Goal: Book appointment/travel/reservation

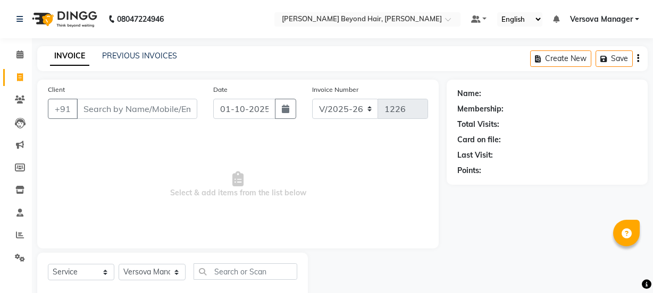
select select "6352"
select select "service"
select select "48071"
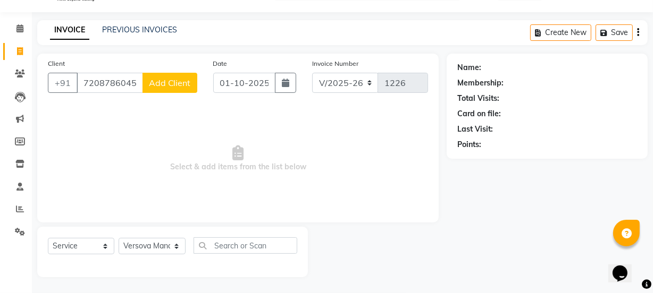
type input "7208786045"
click at [181, 79] on span "Add Client" at bounding box center [170, 83] width 42 height 11
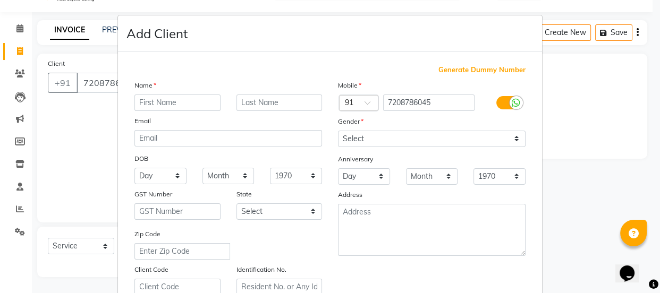
click at [164, 103] on input "text" at bounding box center [177, 103] width 86 height 16
type input "[PERSON_NAME]"
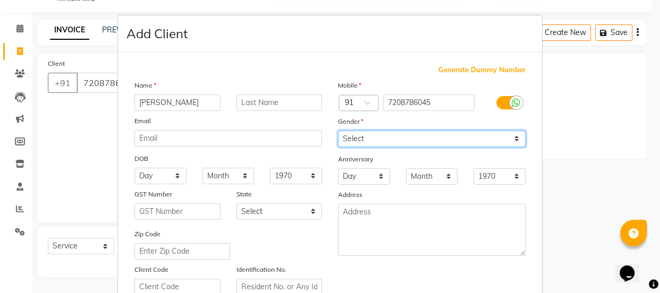
click at [436, 141] on select "Select [DEMOGRAPHIC_DATA] [DEMOGRAPHIC_DATA] Other Prefer Not To Say" at bounding box center [432, 139] width 188 height 16
select select "[DEMOGRAPHIC_DATA]"
click at [338, 131] on select "Select [DEMOGRAPHIC_DATA] [DEMOGRAPHIC_DATA] Other Prefer Not To Say" at bounding box center [432, 139] width 188 height 16
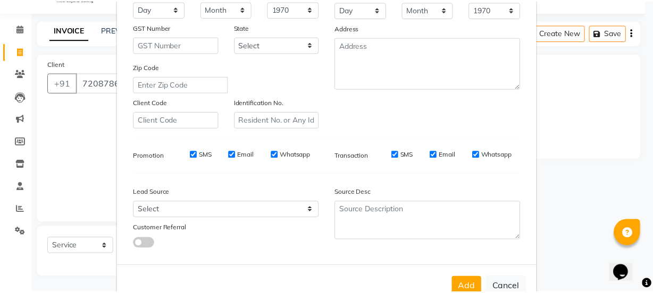
scroll to position [200, 0]
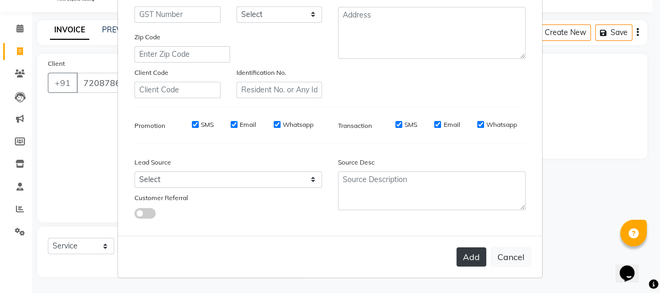
click at [470, 260] on button "Add" at bounding box center [471, 257] width 30 height 19
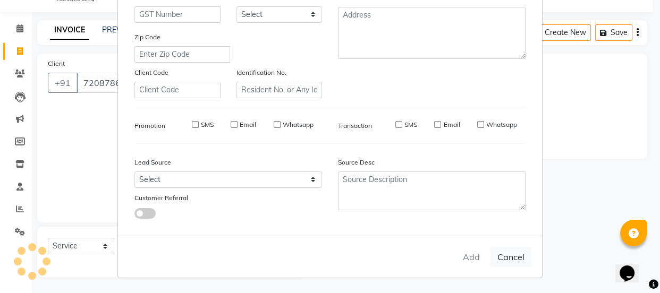
select select
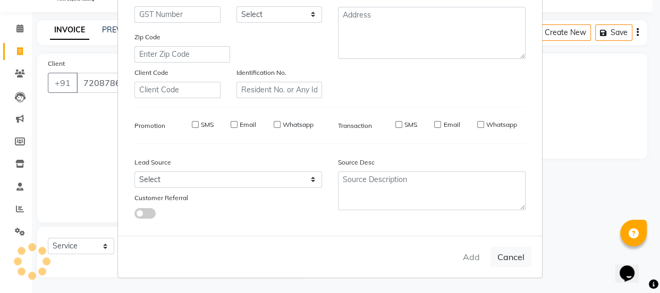
select select
checkbox input "false"
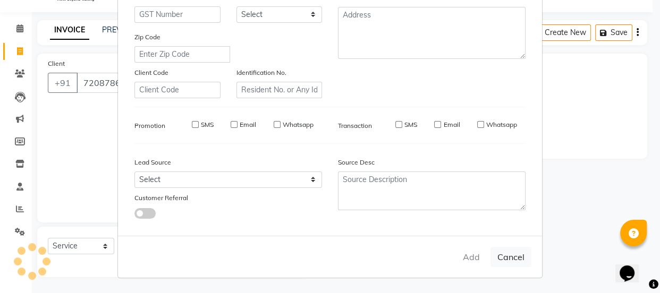
checkbox input "false"
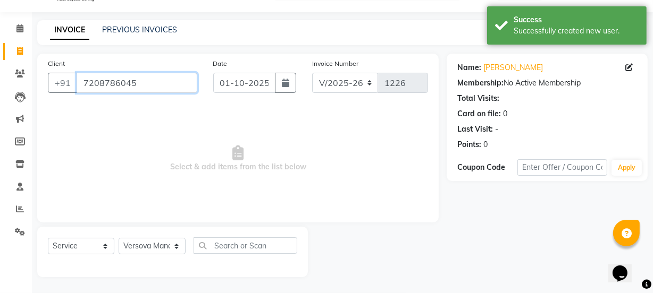
click at [85, 82] on input "7208786045" at bounding box center [137, 83] width 121 height 20
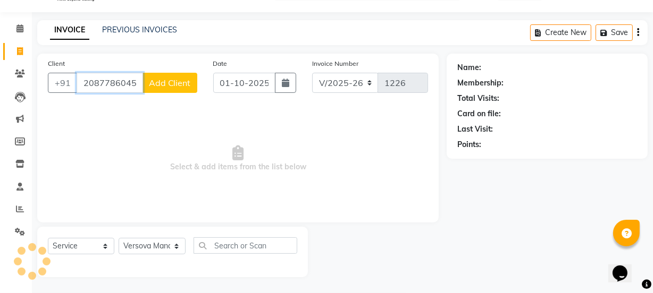
click at [143, 87] on input "2087786045" at bounding box center [110, 83] width 66 height 20
click at [83, 81] on input "2087786045" at bounding box center [110, 83] width 66 height 20
click at [134, 82] on input "72087786045" at bounding box center [110, 83] width 66 height 20
click at [136, 84] on input "72087786045" at bounding box center [110, 83] width 66 height 20
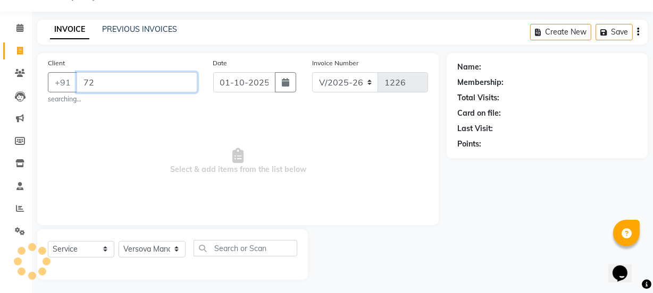
type input "7"
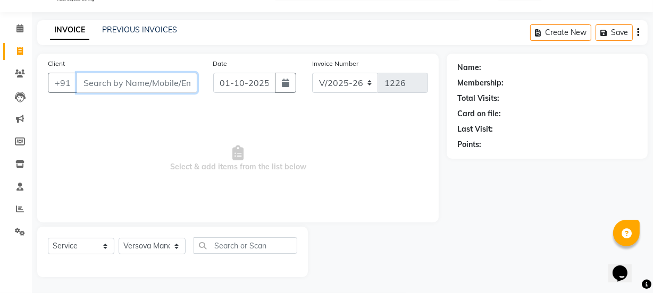
click at [137, 84] on input "Client" at bounding box center [137, 83] width 121 height 20
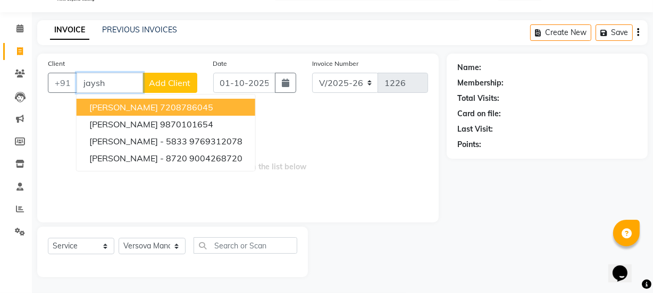
click at [160, 107] on ngb-highlight "7208786045" at bounding box center [186, 107] width 53 height 11
type input "7208786045"
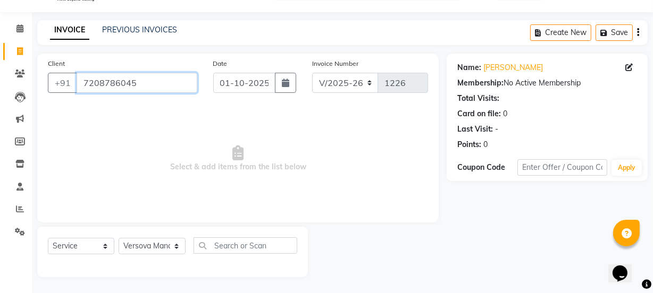
drag, startPoint x: 80, startPoint y: 81, endPoint x: 146, endPoint y: 84, distance: 66.5
click at [146, 84] on input "7208786045" at bounding box center [137, 83] width 121 height 20
click at [22, 30] on icon at bounding box center [19, 28] width 7 height 8
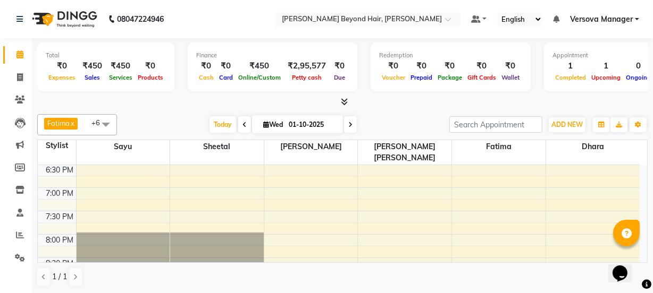
scroll to position [386, 0]
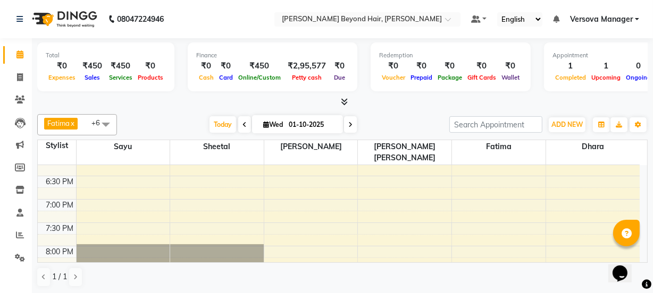
click at [574, 239] on div "10:00 AM 10:30 AM 11:00 AM 11:30 AM 12:00 PM 12:30 PM 1:00 PM 1:30 PM 2:00 PM 2…" at bounding box center [339, 106] width 602 height 654
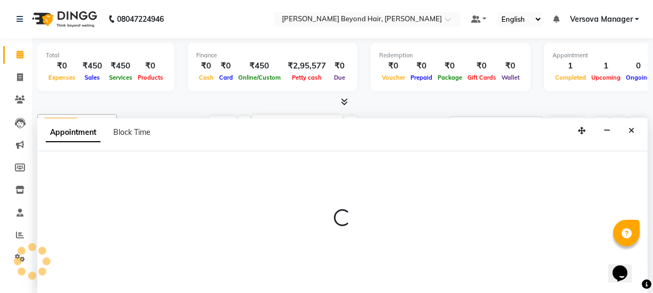
scroll to position [0, 0]
select select "69775"
select select "tentative"
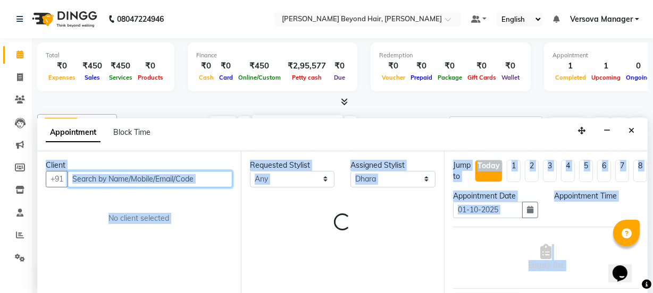
select select "1200"
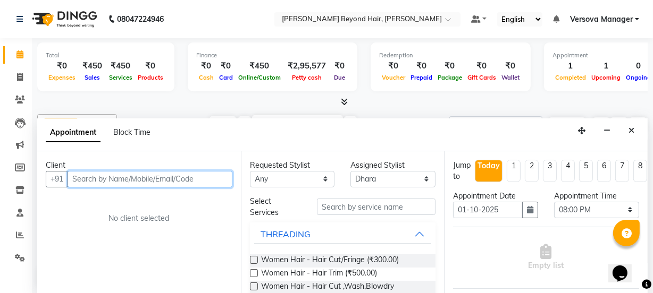
click at [162, 175] on input "text" at bounding box center [149, 179] width 165 height 16
paste input "7208786045"
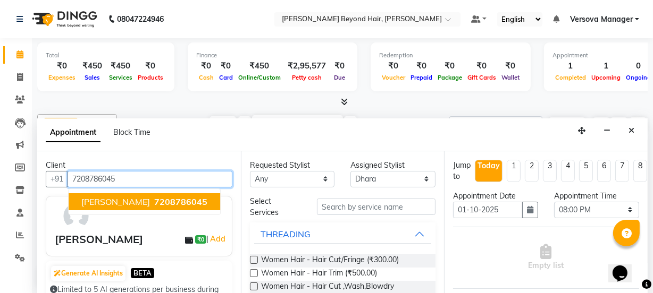
click at [147, 206] on button "[PERSON_NAME] 7208786045" at bounding box center [144, 201] width 151 height 17
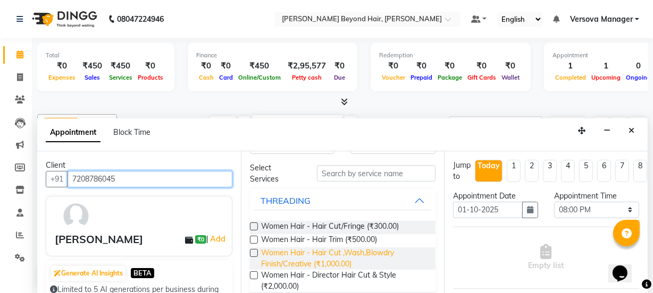
scroll to position [48, 0]
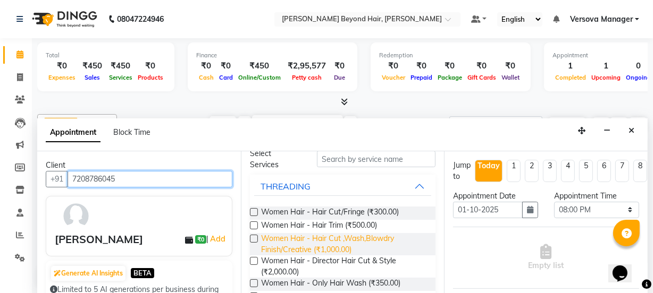
type input "7208786045"
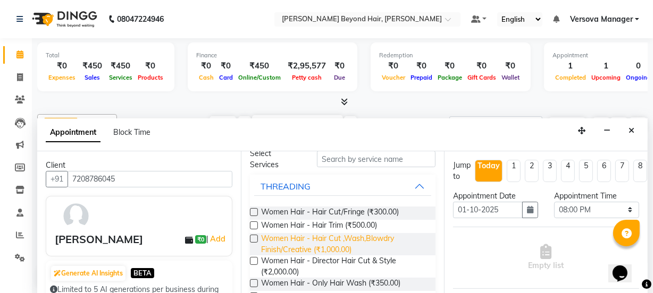
click at [383, 245] on span "Women Hair - Hair Cut ,Wash,Blowdry Finish/Creative (₹1,000.00)" at bounding box center [344, 244] width 166 height 22
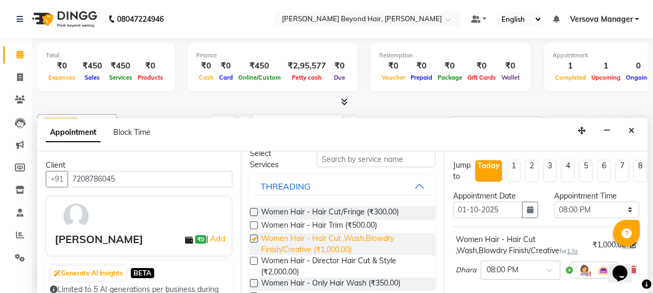
checkbox input "false"
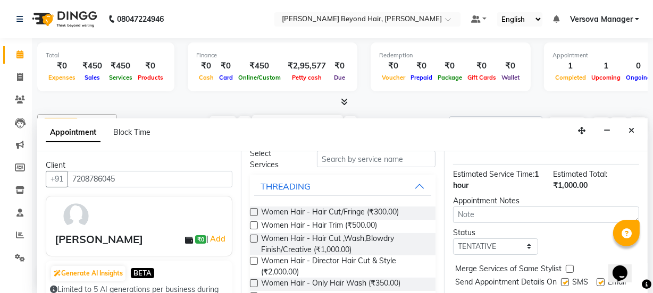
scroll to position [186, 0]
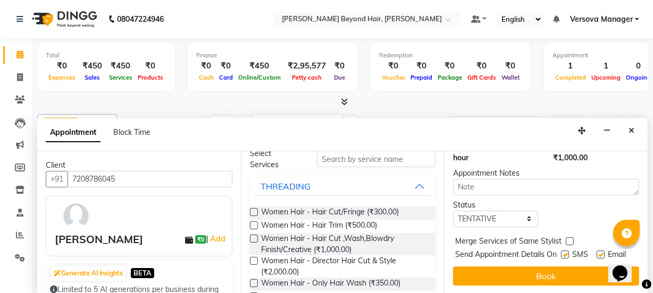
click at [561, 251] on label at bounding box center [565, 255] width 8 height 8
click at [561, 252] on input "checkbox" at bounding box center [564, 255] width 7 height 7
checkbox input "false"
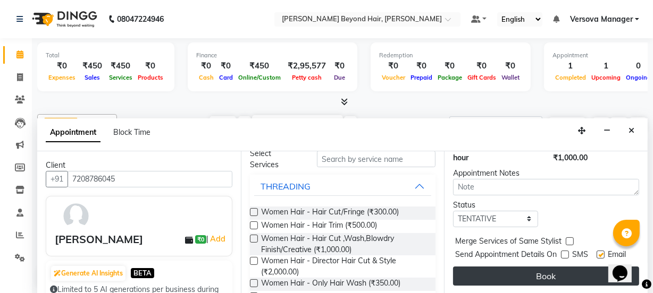
click at [558, 267] on button "Book" at bounding box center [546, 276] width 186 height 19
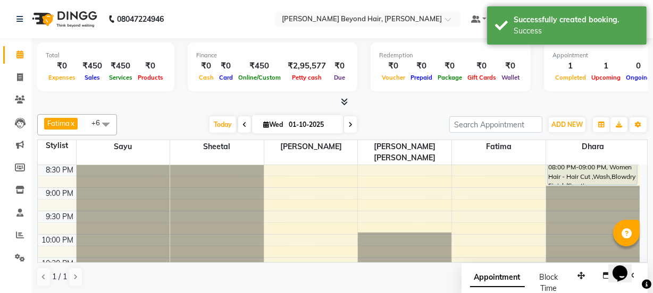
scroll to position [435, 0]
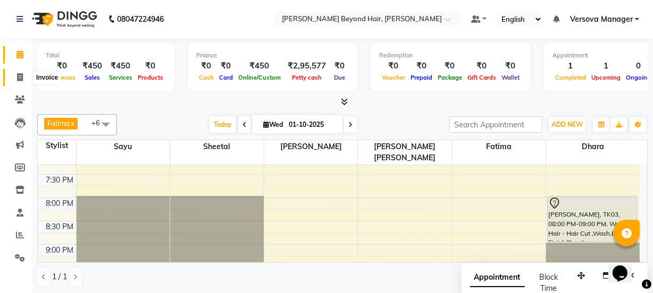
click at [22, 77] on icon at bounding box center [20, 77] width 6 height 8
select select "service"
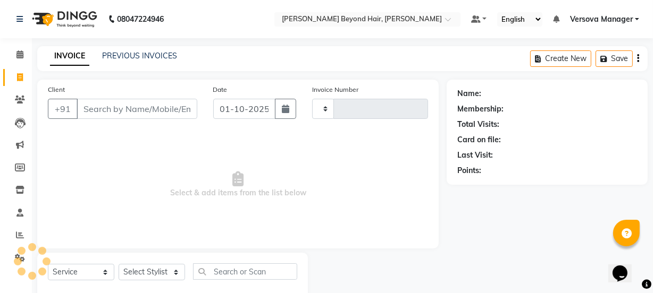
type input "1226"
select select "6352"
select select "48071"
